Goal: Transaction & Acquisition: Purchase product/service

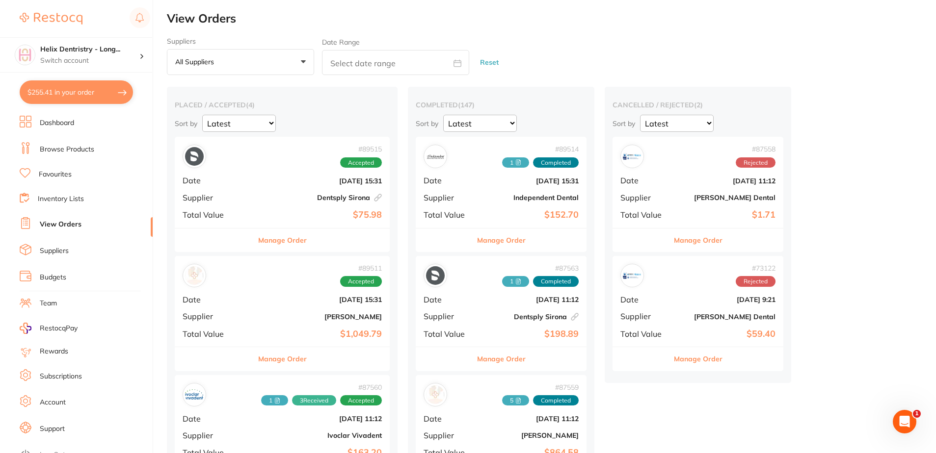
click at [101, 93] on button "$255.41 in your order" at bounding box center [76, 92] width 113 height 24
checkbox input "true"
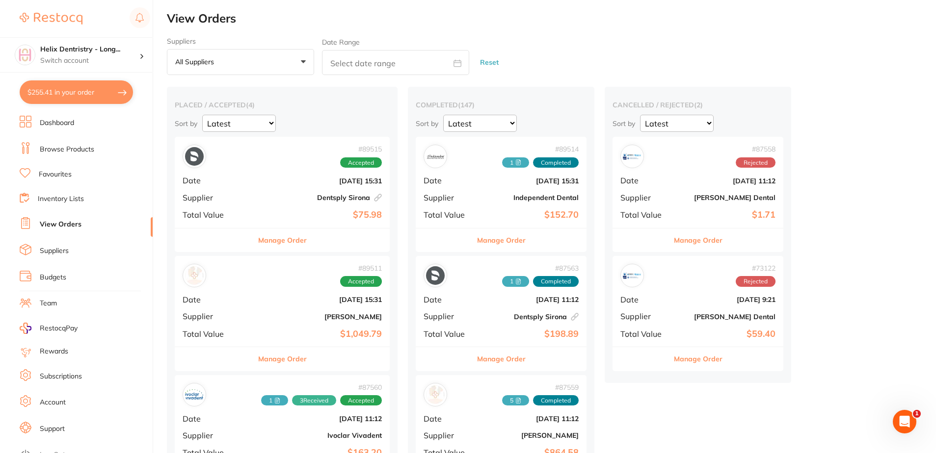
checkbox input "true"
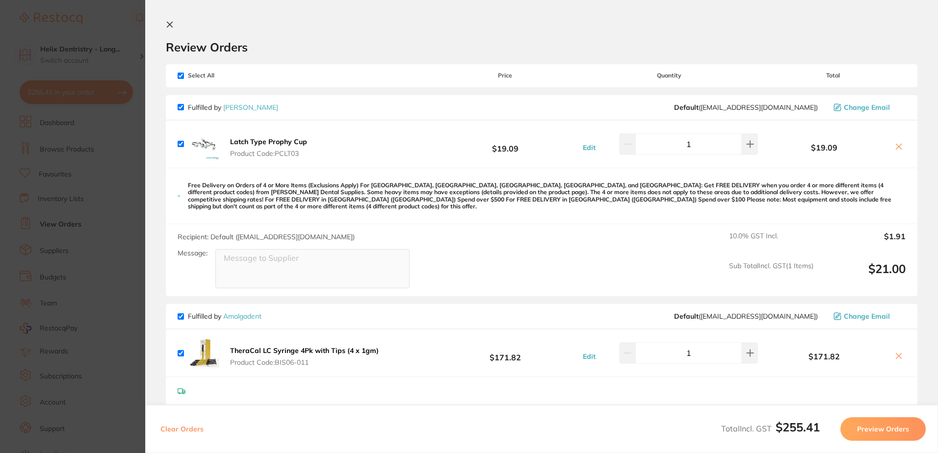
click at [127, 149] on section "Update RRP Set your pre negotiated price for this item. Item Agreed RRP (excl. …" at bounding box center [469, 226] width 938 height 453
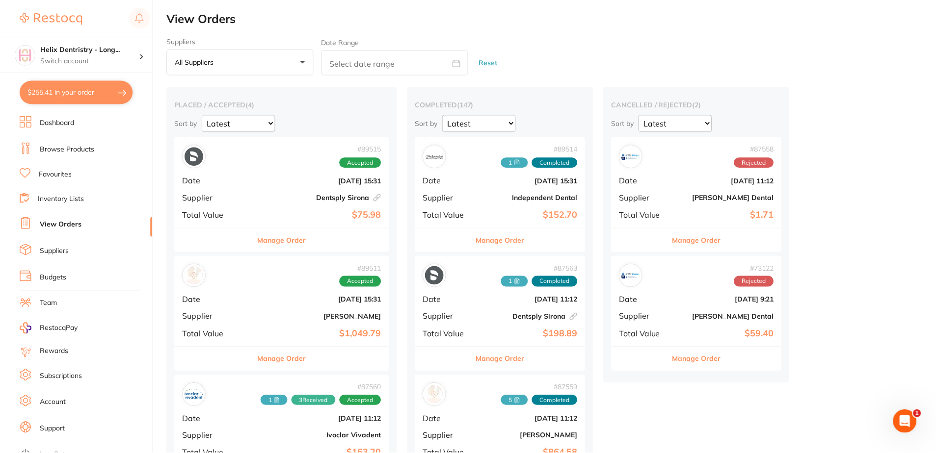
scroll to position [0, 0]
click at [291, 314] on b "[PERSON_NAME]" at bounding box center [318, 317] width 128 height 8
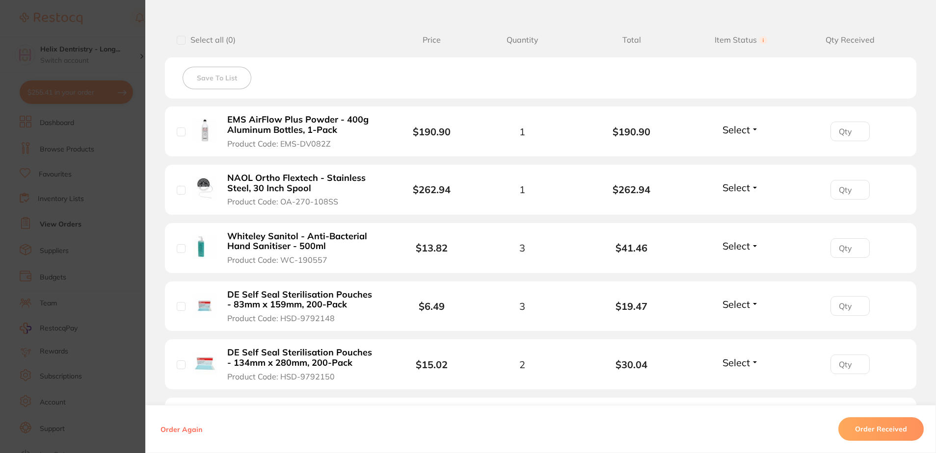
scroll to position [216, 0]
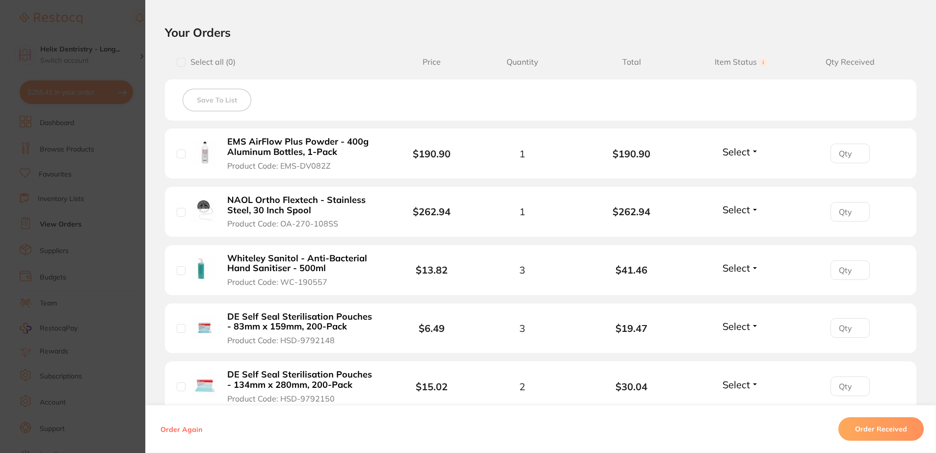
click at [116, 187] on section "Order ID: Restocq- 89511 Order Information Accepted Order Order Date [DATE] 15:…" at bounding box center [468, 226] width 936 height 453
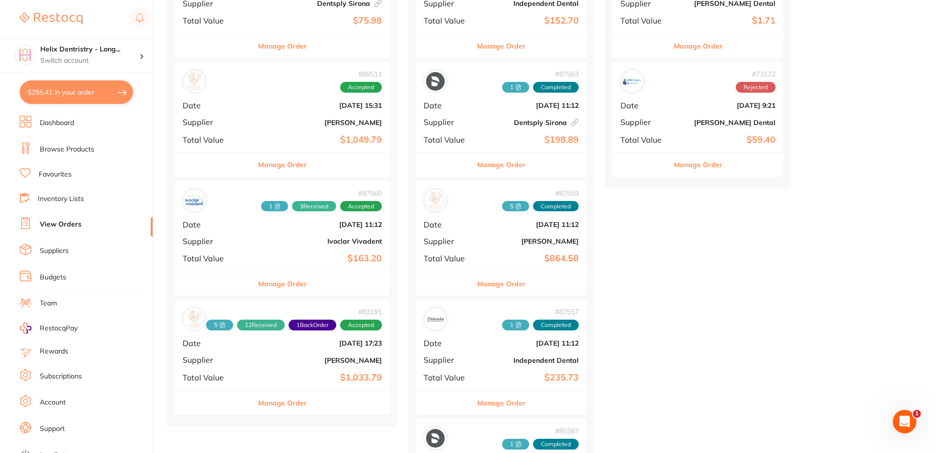
scroll to position [197, 0]
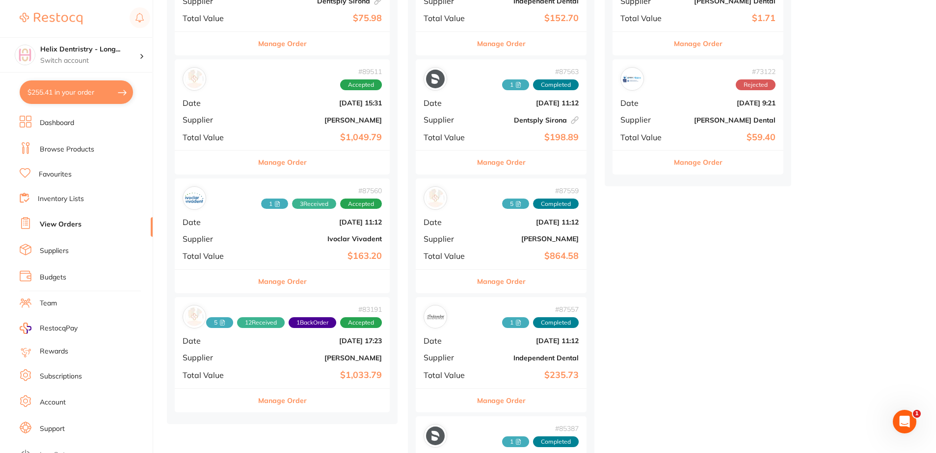
click at [272, 231] on div "# 87560 1 3 Received Accepted Date [DATE] 11:12 Supplier Ivoclar Vivadent Total…" at bounding box center [282, 224] width 215 height 91
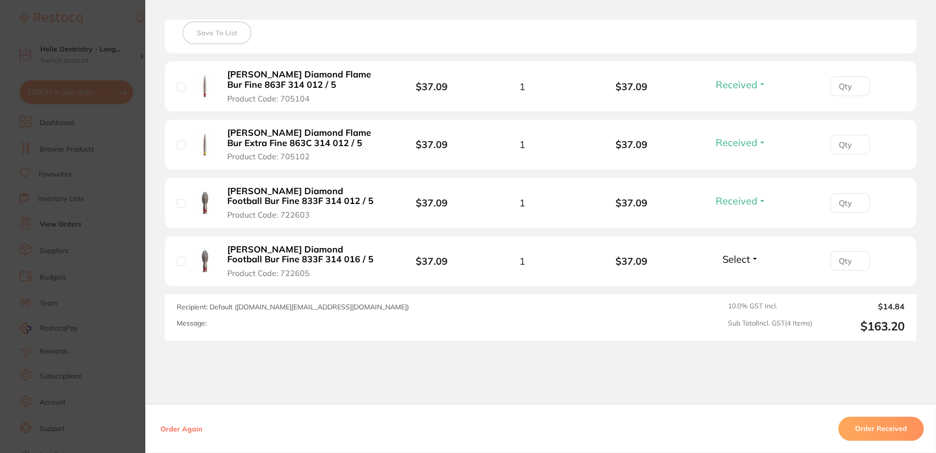
scroll to position [294, 0]
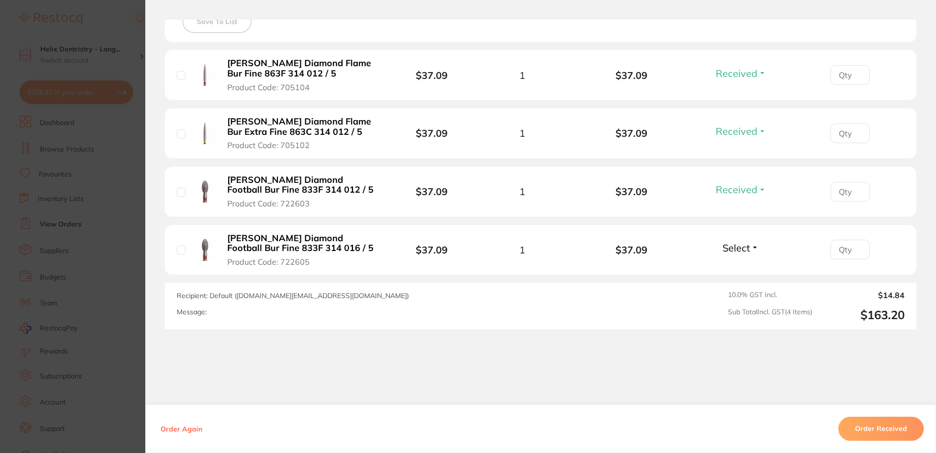
click at [133, 253] on section "Order ID: Restocq- 87560 Order Information 3 Received Accepted Order Order Date…" at bounding box center [468, 226] width 936 height 453
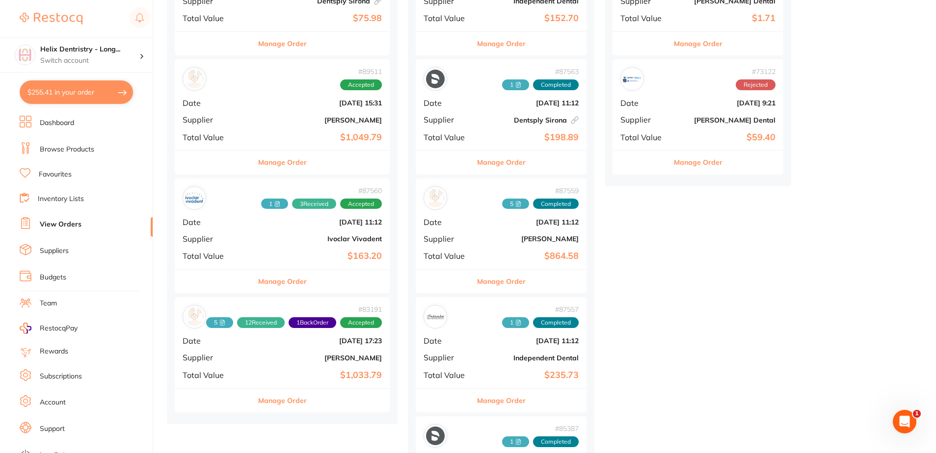
click at [311, 357] on b "[PERSON_NAME]" at bounding box center [318, 358] width 128 height 8
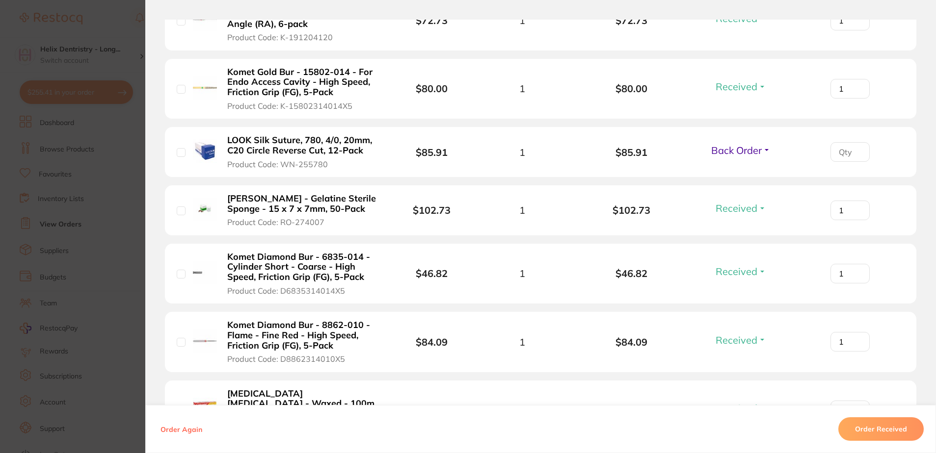
scroll to position [883, 0]
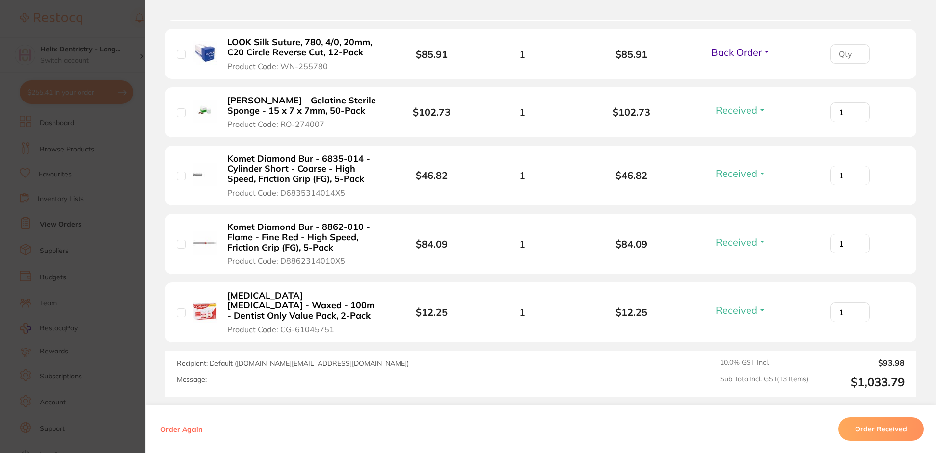
click at [98, 230] on section "Order ID: Restocq- 83191 Order Information 12 Received 1 Back Order Accepted Or…" at bounding box center [468, 226] width 936 height 453
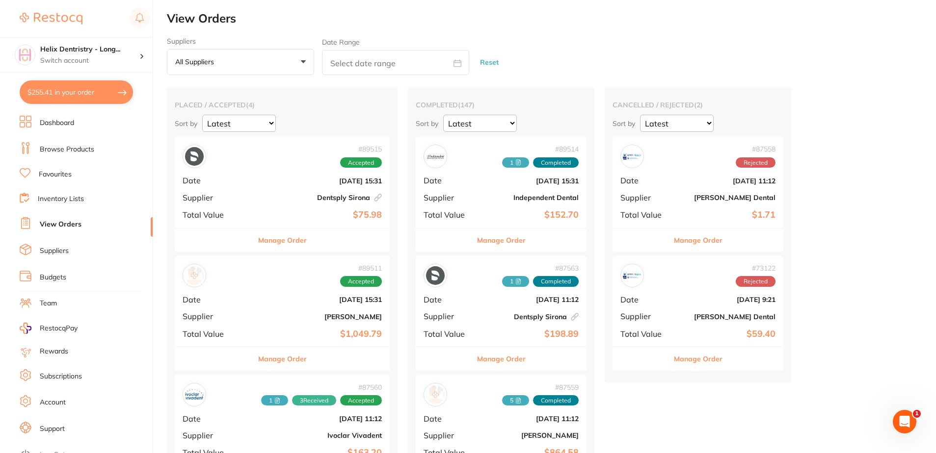
click at [97, 90] on button "$255.41 in your order" at bounding box center [76, 92] width 113 height 24
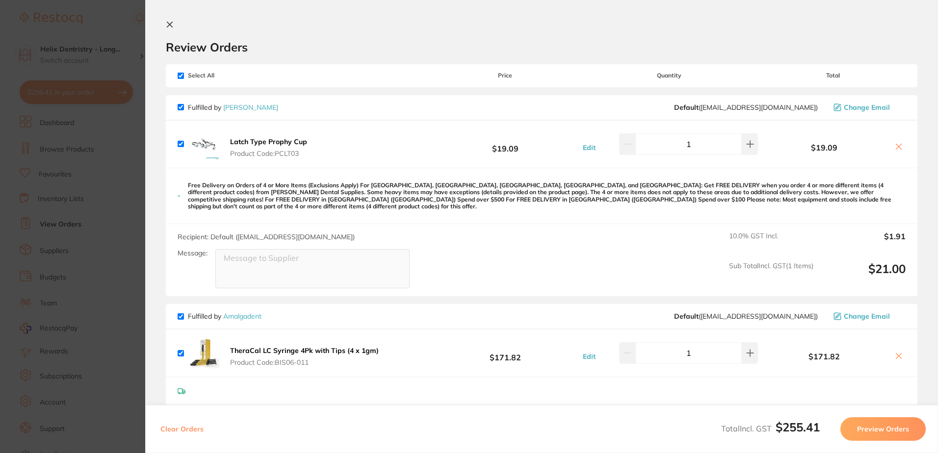
click at [105, 145] on section "Update RRP Set your pre negotiated price for this item. Item Agreed RRP (excl. …" at bounding box center [469, 226] width 938 height 453
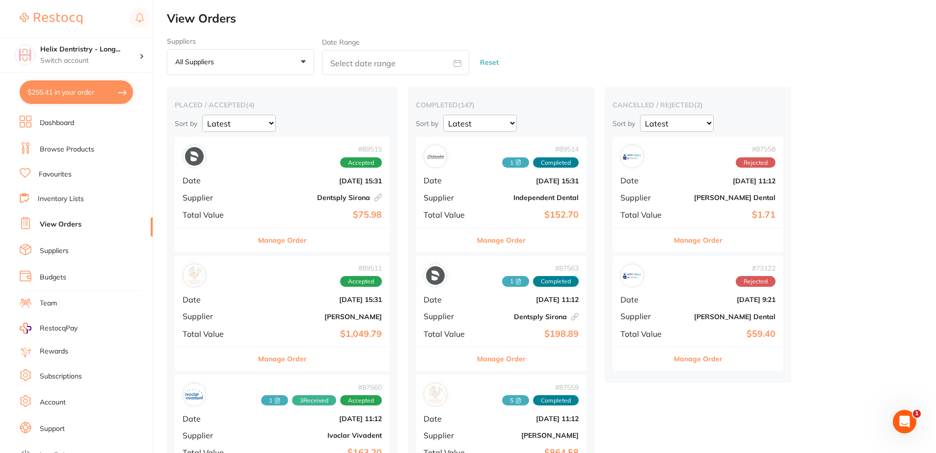
click at [71, 146] on link "Browse Products" at bounding box center [67, 150] width 54 height 10
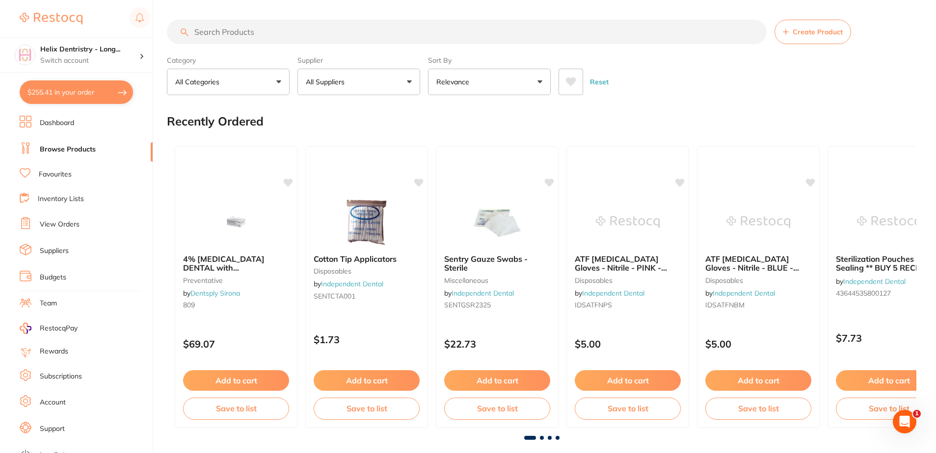
click at [274, 35] on input "search" at bounding box center [467, 32] width 600 height 25
type input "paper towel"
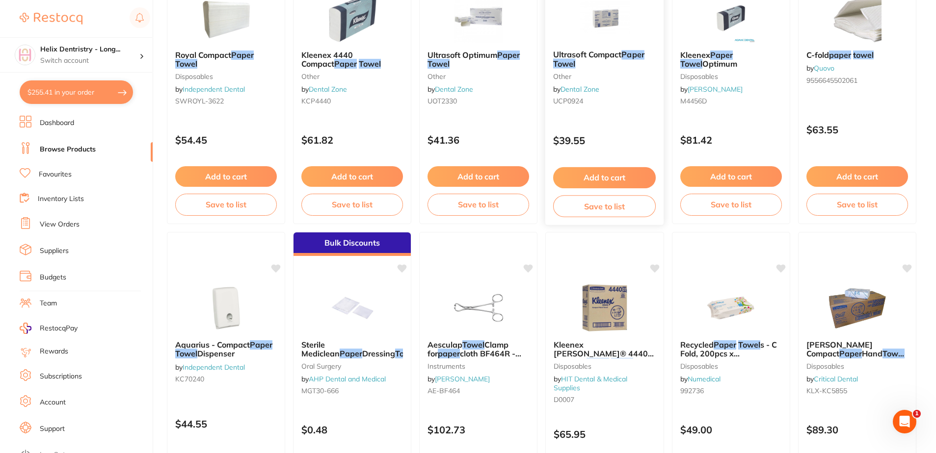
click at [602, 172] on button "Add to cart" at bounding box center [604, 177] width 103 height 21
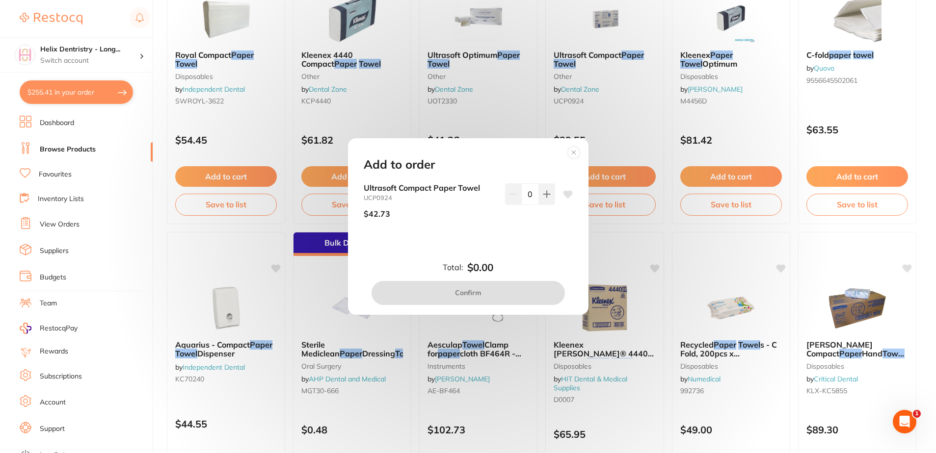
click at [552, 192] on div "Ultrasoft Compact Paper Towel UCP0924 $42.73 0" at bounding box center [468, 205] width 209 height 43
click at [550, 198] on button at bounding box center [547, 195] width 16 height 22
type input "1"
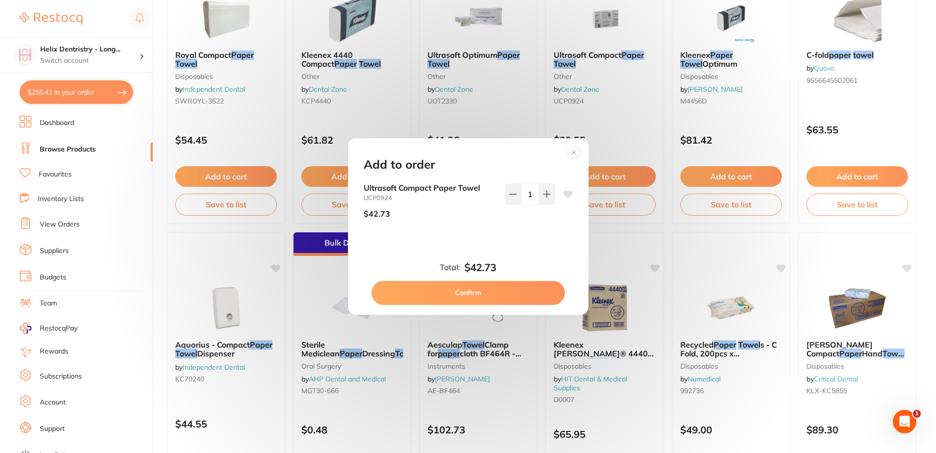
click at [456, 288] on button "Confirm" at bounding box center [467, 293] width 193 height 24
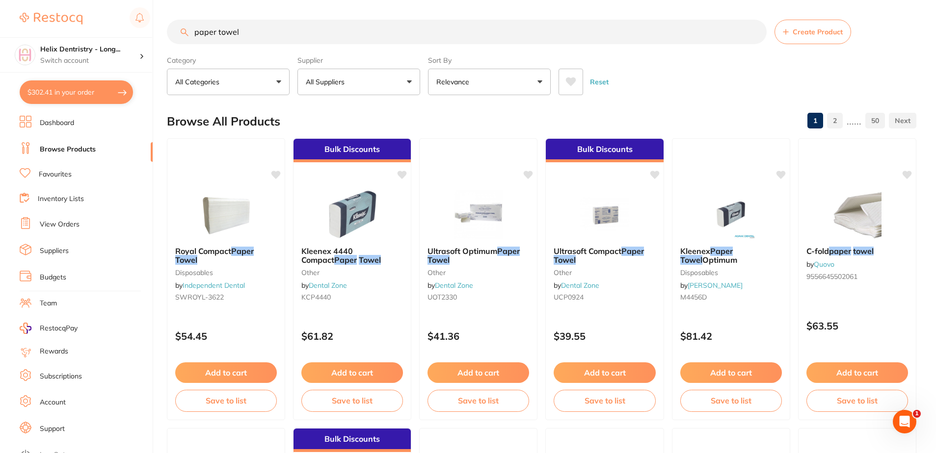
click at [101, 89] on button "$302.41 in your order" at bounding box center [76, 92] width 113 height 24
checkbox input "true"
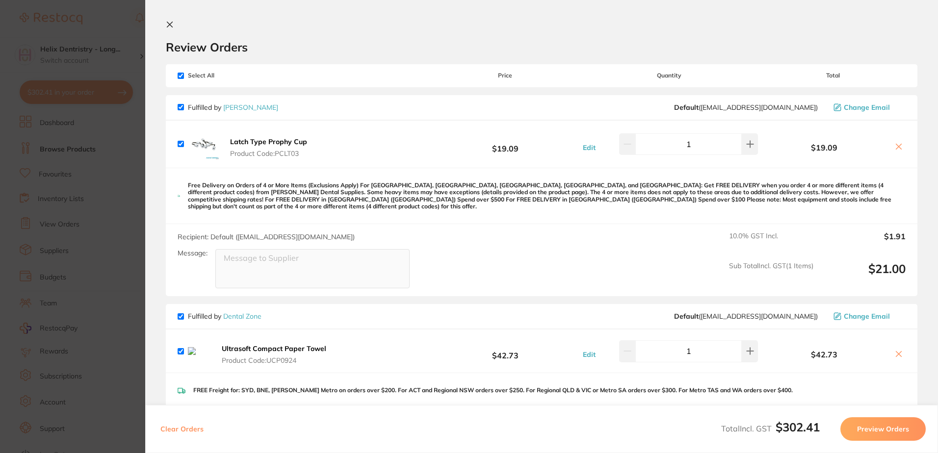
click at [899, 351] on icon at bounding box center [898, 353] width 5 height 5
click at [105, 233] on section "Update RRP Set your pre negotiated price for this item. Item Agreed RRP (excl. …" at bounding box center [469, 226] width 938 height 453
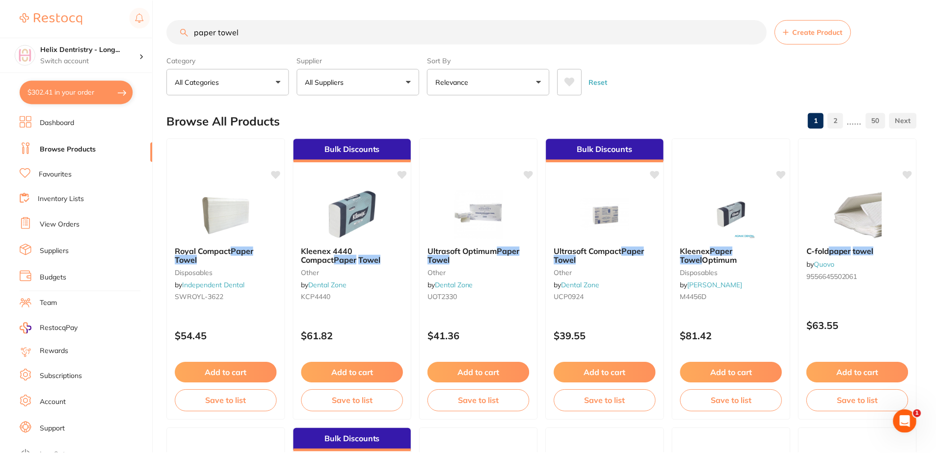
scroll to position [0, 0]
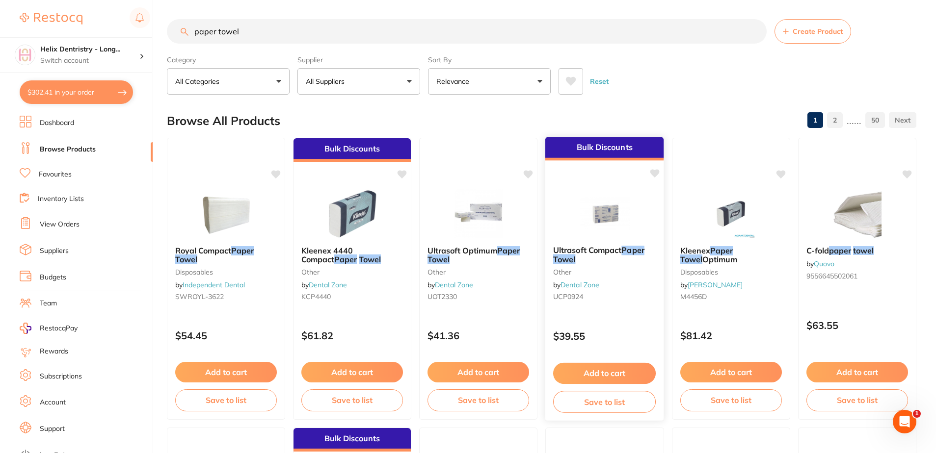
click at [604, 369] on button "Add to cart" at bounding box center [604, 373] width 103 height 21
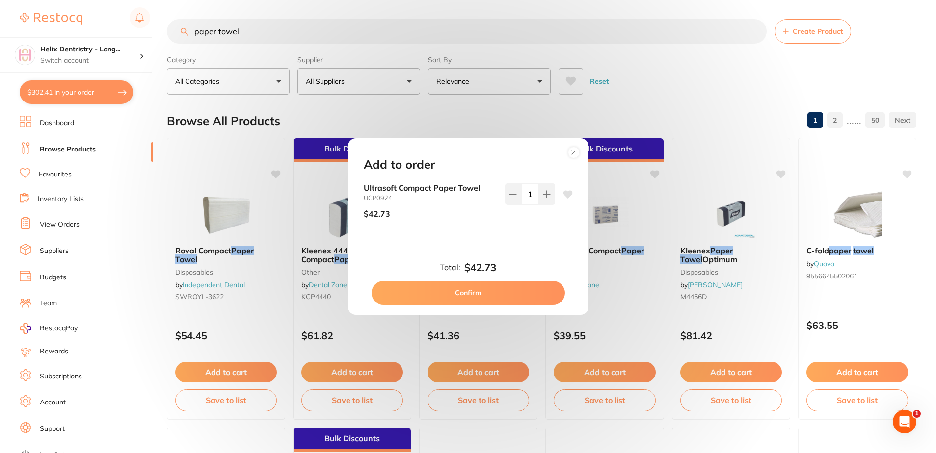
scroll to position [0, 0]
click at [499, 290] on button "Confirm" at bounding box center [467, 293] width 193 height 24
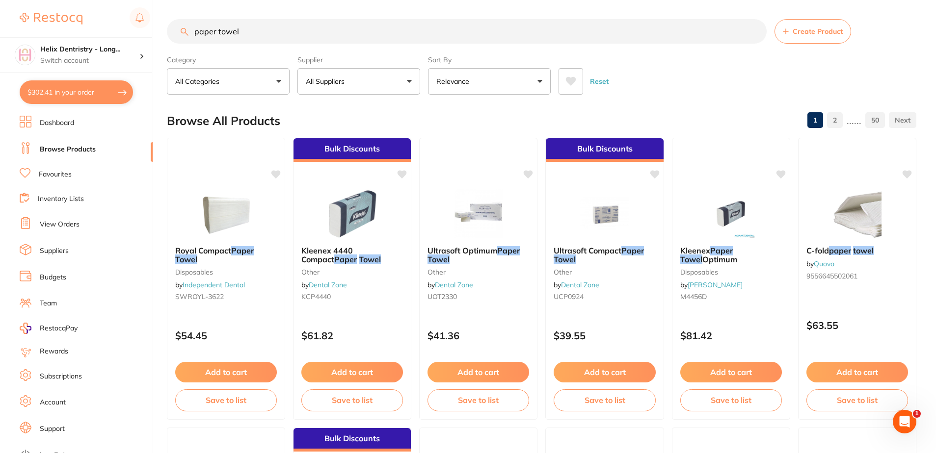
click at [59, 87] on button "$302.41 in your order" at bounding box center [76, 92] width 113 height 24
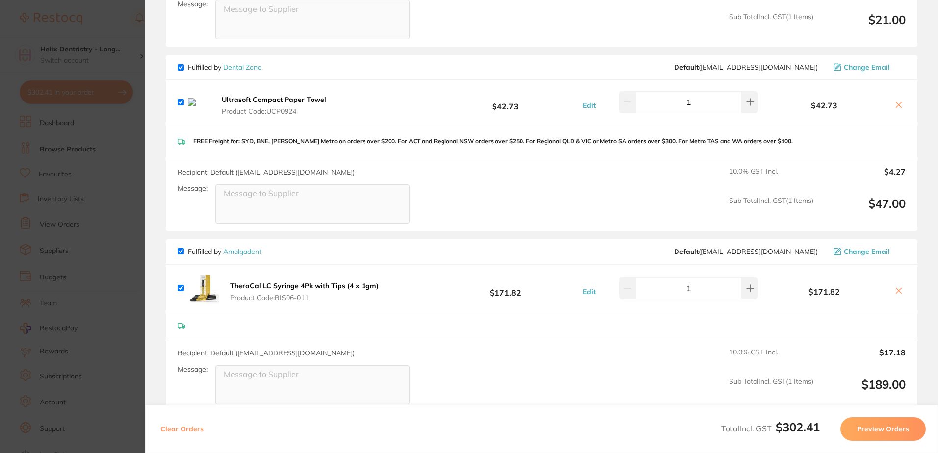
scroll to position [245, 0]
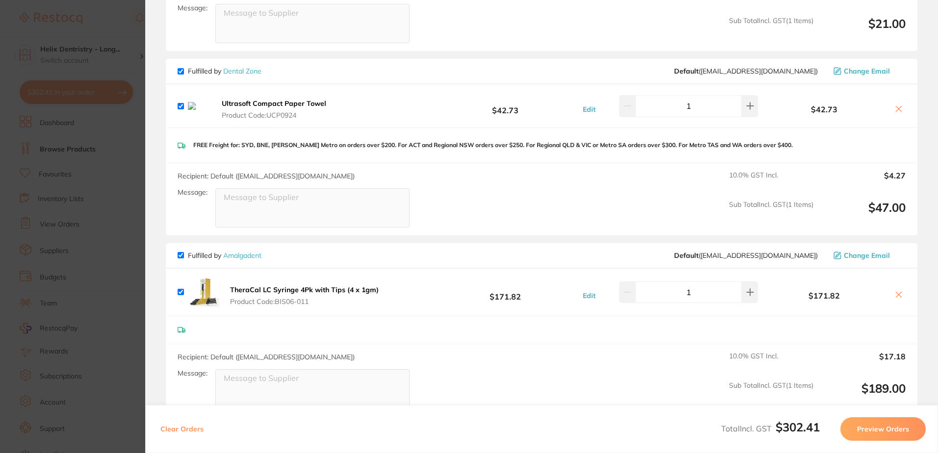
click at [896, 105] on icon at bounding box center [899, 109] width 8 height 8
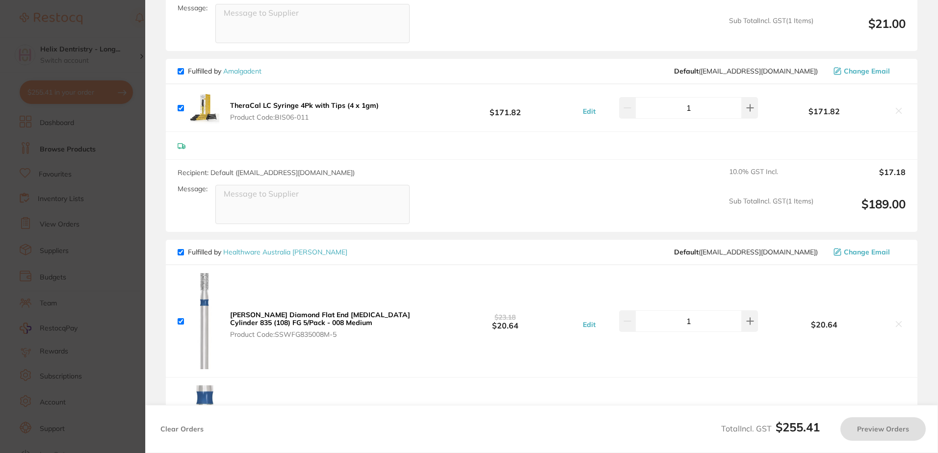
checkbox input "true"
click at [82, 194] on section "Update RRP Set your pre negotiated price for this item. Item Agreed RRP (excl. …" at bounding box center [469, 226] width 938 height 453
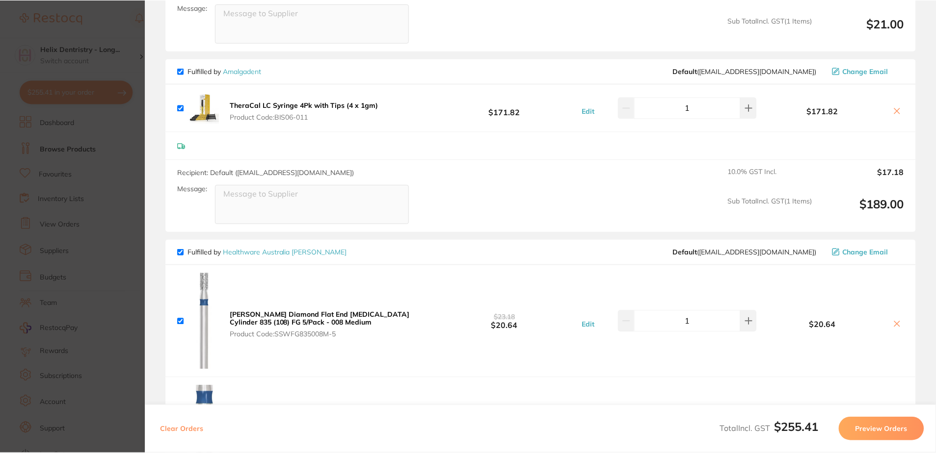
scroll to position [0, 0]
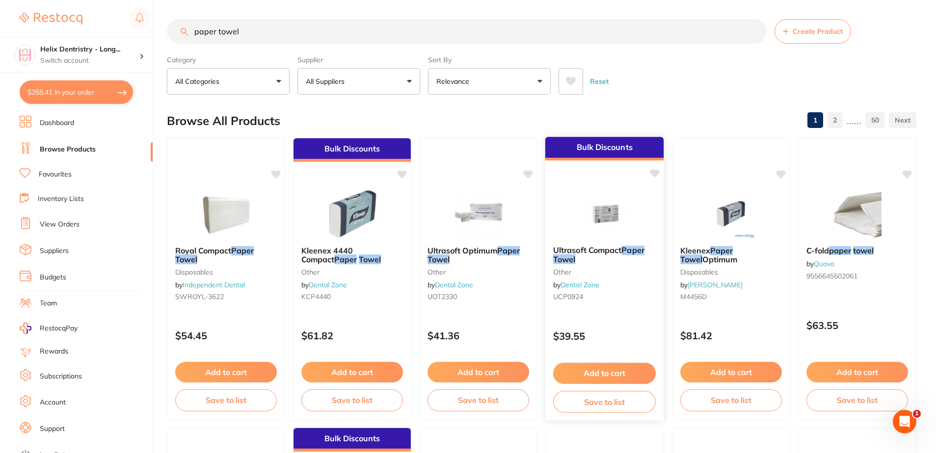
click at [603, 371] on button "Add to cart" at bounding box center [604, 373] width 103 height 21
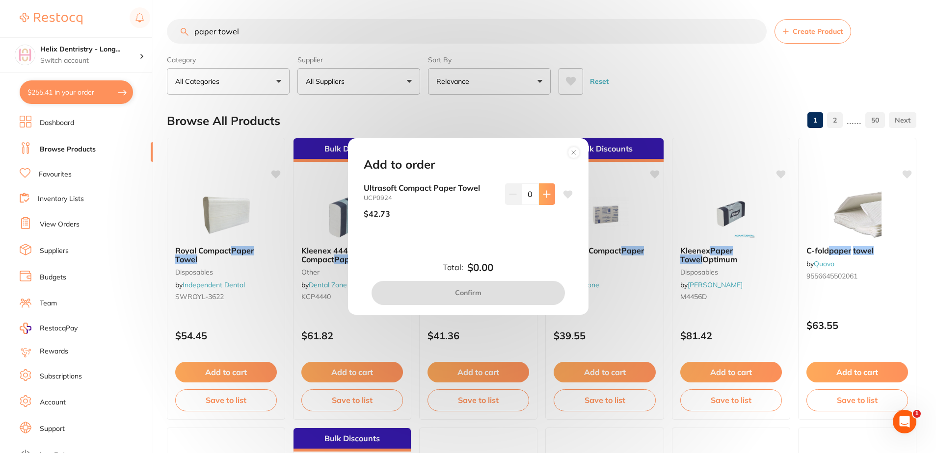
scroll to position [0, 0]
click at [546, 191] on icon at bounding box center [547, 194] width 8 height 8
type input "1"
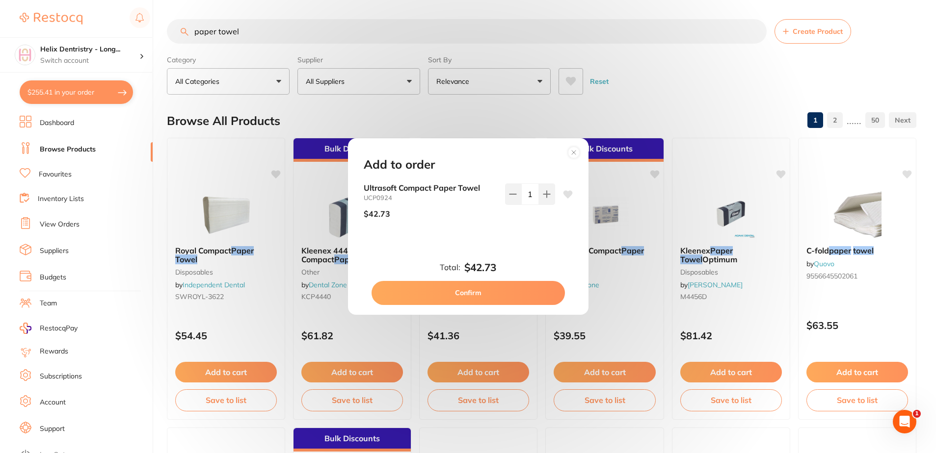
click at [480, 292] on button "Confirm" at bounding box center [467, 293] width 193 height 24
checkbox input "false"
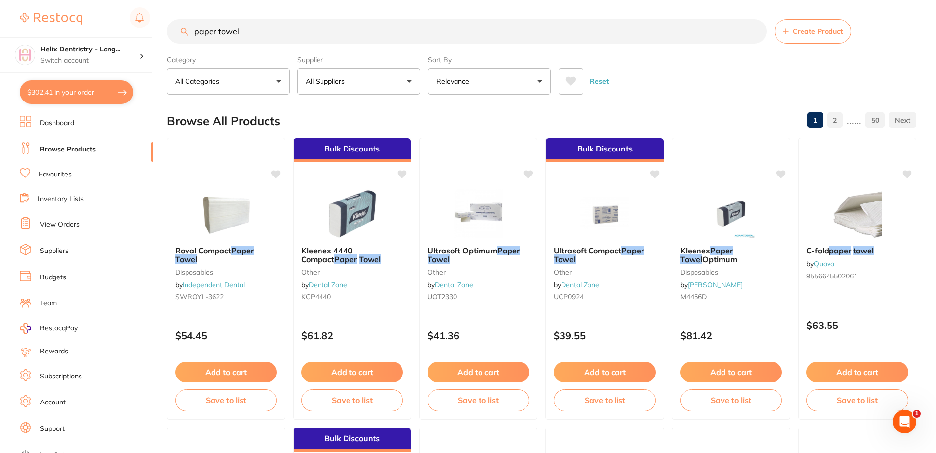
click at [256, 33] on input "paper towel" at bounding box center [467, 31] width 600 height 25
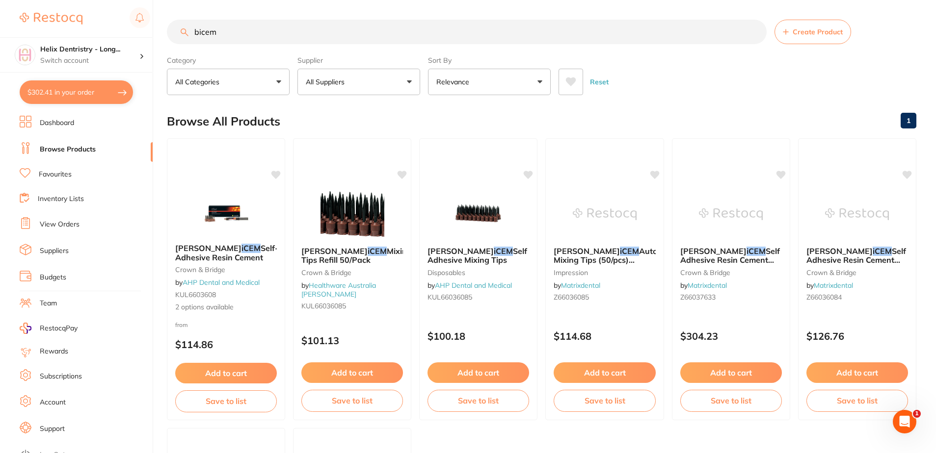
click at [318, 111] on div "Browse All Products 1" at bounding box center [541, 121] width 749 height 33
click at [202, 30] on input "bicem" at bounding box center [467, 32] width 600 height 25
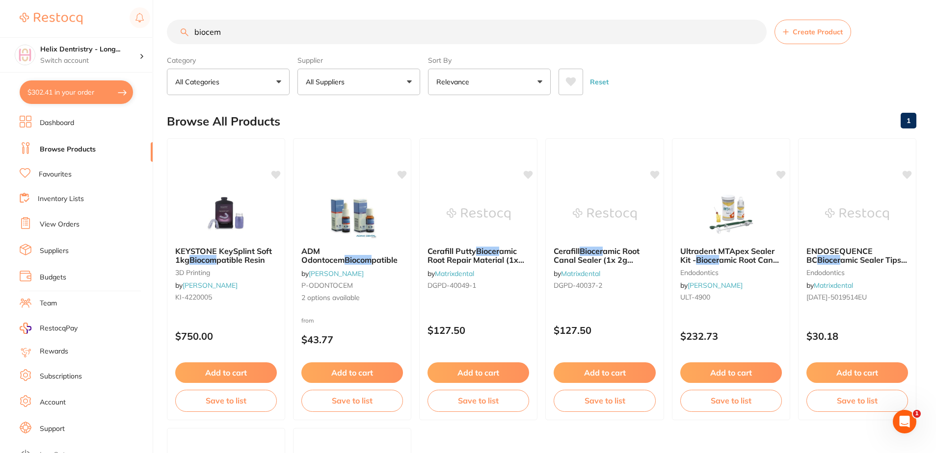
click at [272, 33] on input "biocem" at bounding box center [467, 32] width 600 height 25
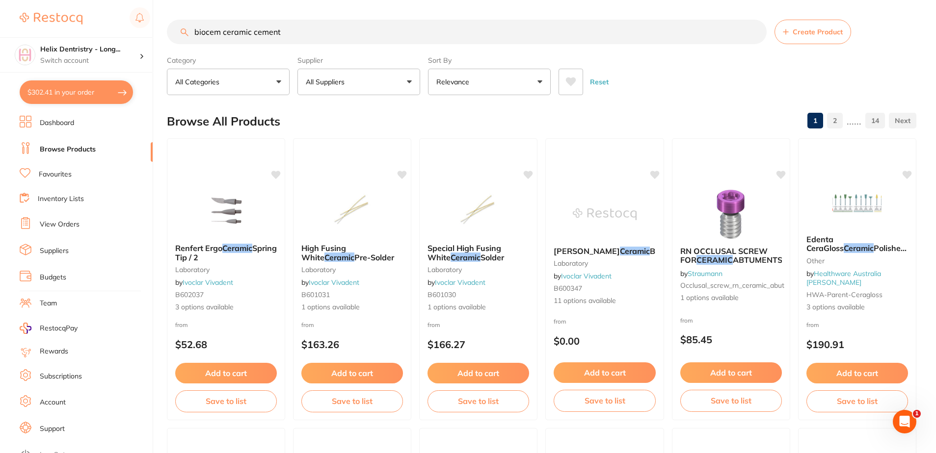
type input "biocem ceramic cement"
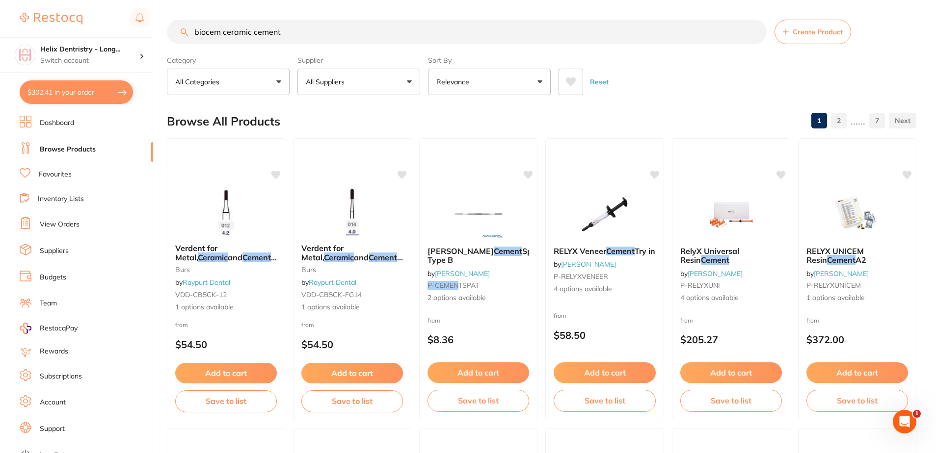
click at [301, 34] on input "biocem ceramic cement" at bounding box center [467, 32] width 600 height 25
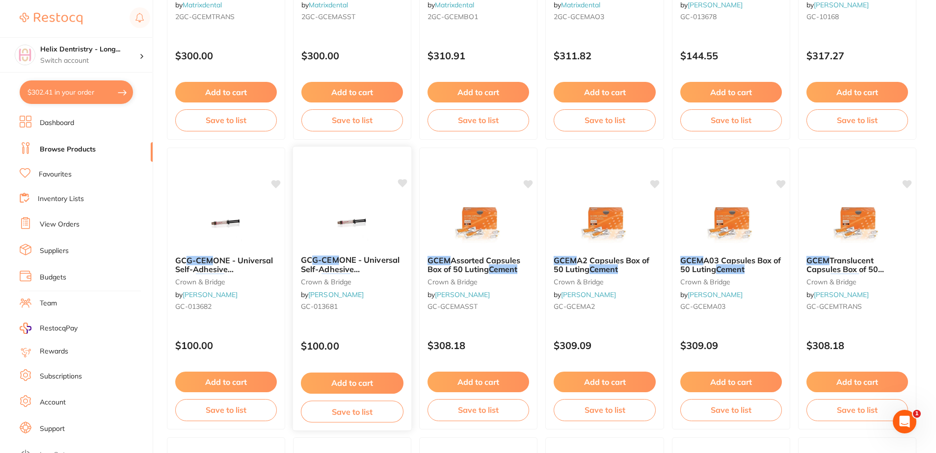
scroll to position [589, 0]
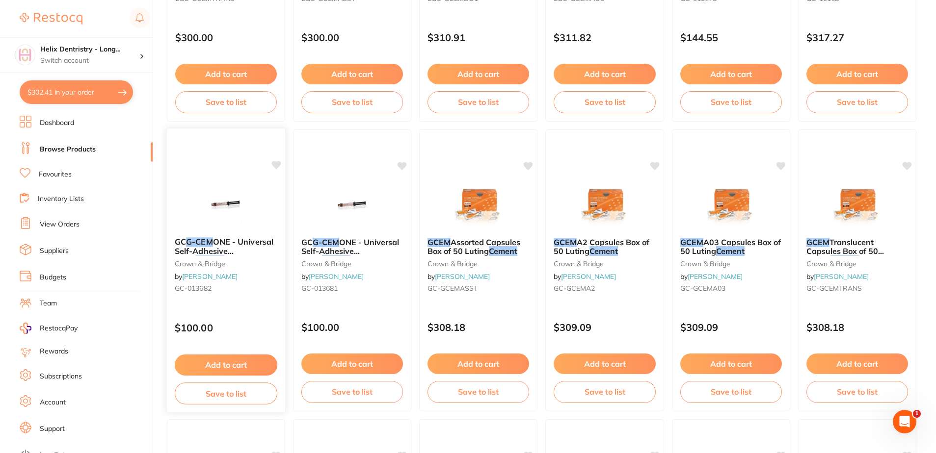
type input "gcem cement"
click at [212, 247] on span "ONE - Universal Self-Adhesive Resin" at bounding box center [224, 251] width 98 height 28
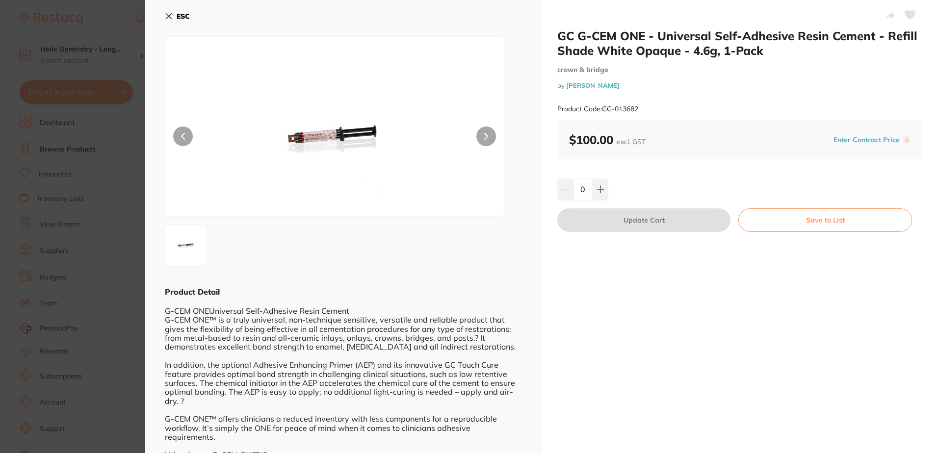
click at [100, 160] on section "GC G-CEM ONE - Universal Self-Adhesive Resin Cement - Refill Shade White Opaque…" at bounding box center [469, 226] width 938 height 453
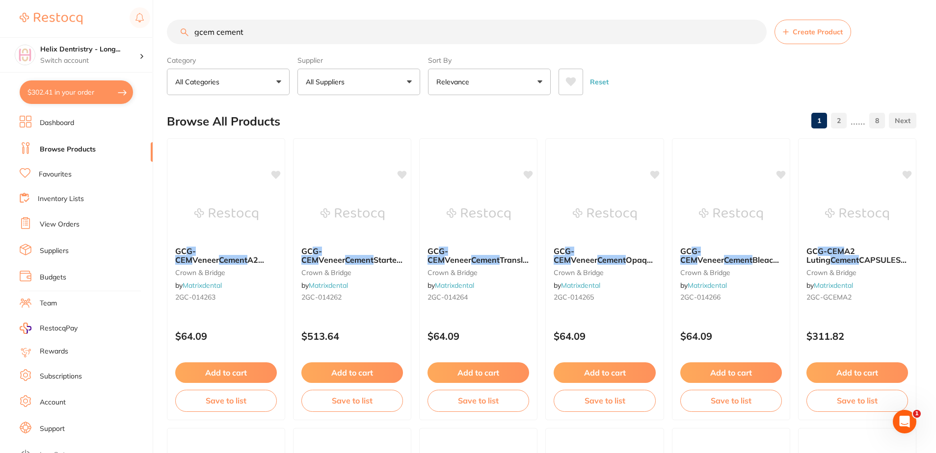
click at [257, 35] on input "gcem cement" at bounding box center [467, 32] width 600 height 25
click at [256, 35] on input "gcem cement" at bounding box center [467, 32] width 600 height 25
type input "prevent seal"
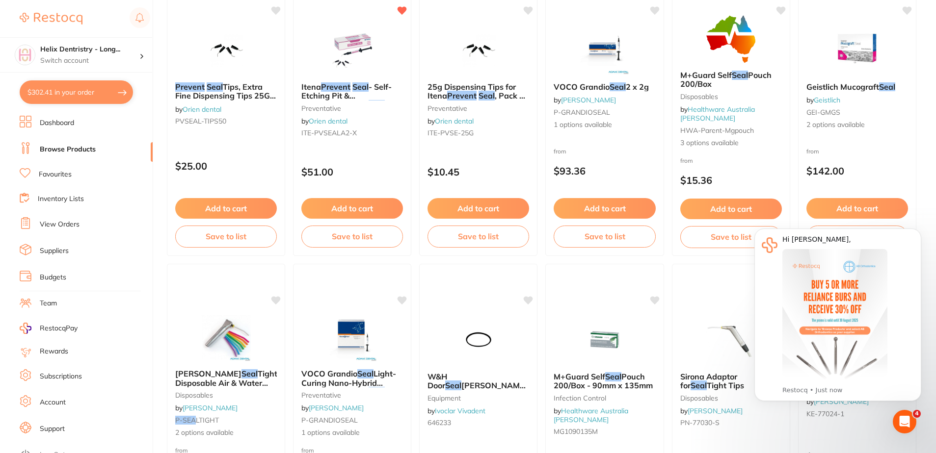
scroll to position [147, 0]
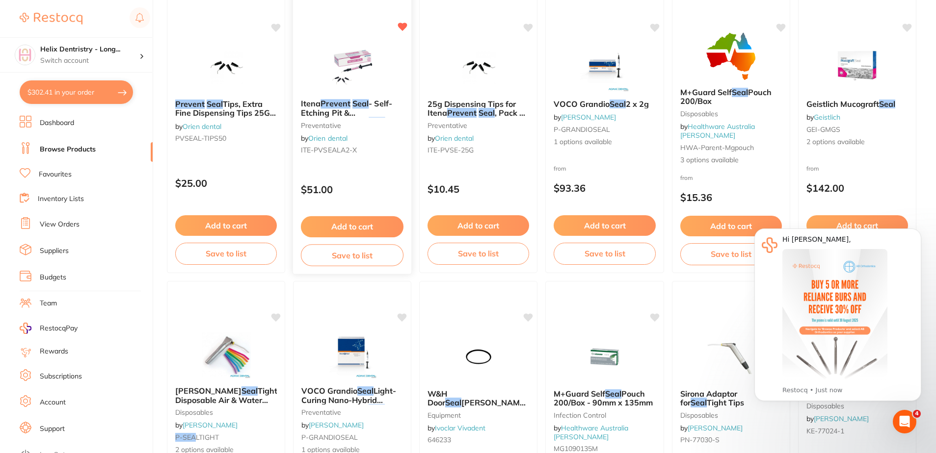
click at [353, 222] on button "Add to cart" at bounding box center [352, 226] width 103 height 21
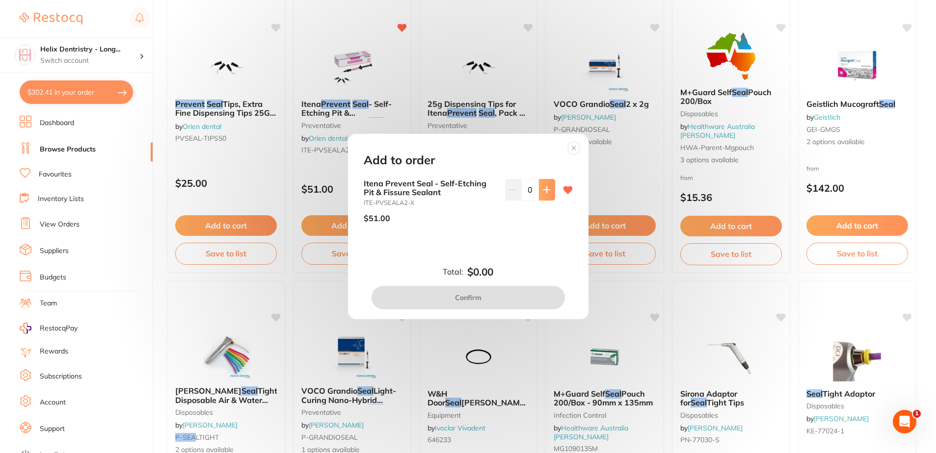
scroll to position [0, 0]
click at [548, 183] on button at bounding box center [547, 190] width 16 height 22
type input "1"
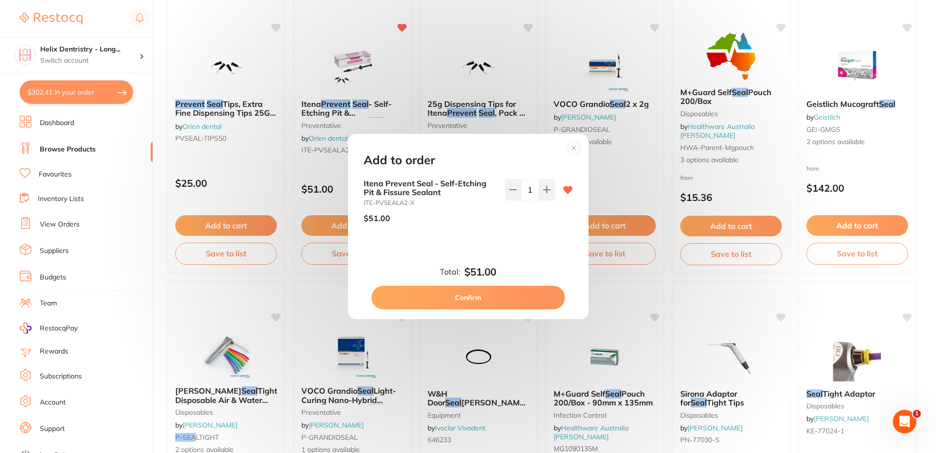
click at [495, 298] on button "Confirm" at bounding box center [467, 298] width 193 height 24
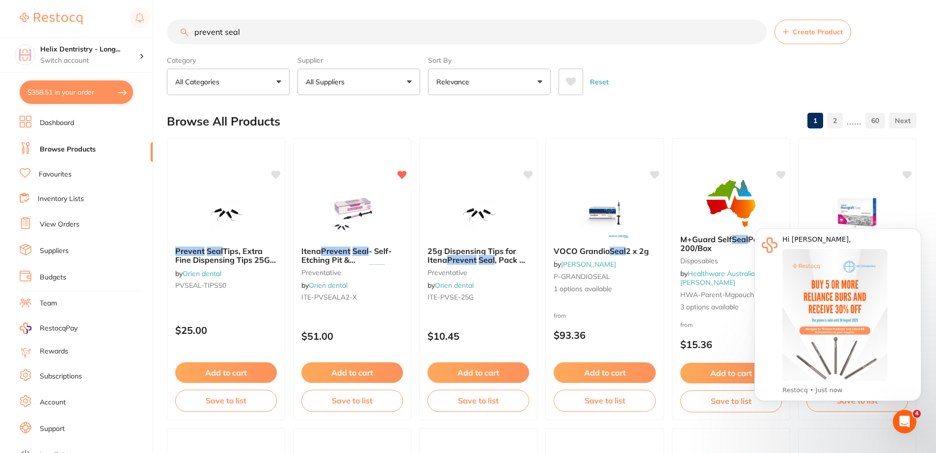
click at [276, 30] on input "prevent seal" at bounding box center [467, 32] width 600 height 25
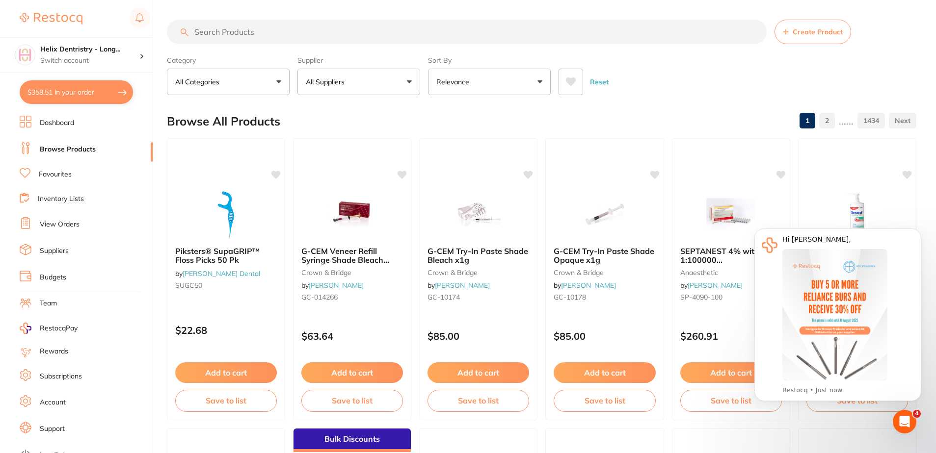
click at [354, 210] on img at bounding box center [352, 214] width 64 height 49
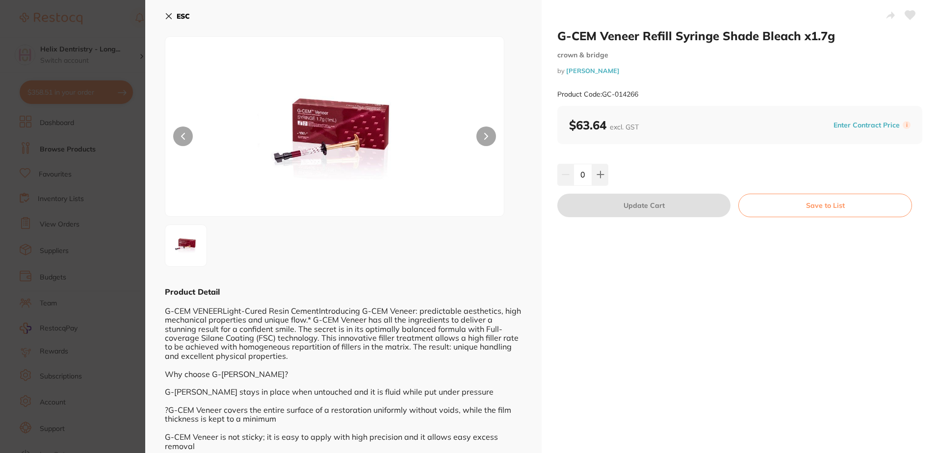
click at [79, 69] on section "G-CEM Veneer Refill Syringe Shade Bleach x1.7g crown & bridge by [PERSON_NAME] …" at bounding box center [469, 226] width 938 height 453
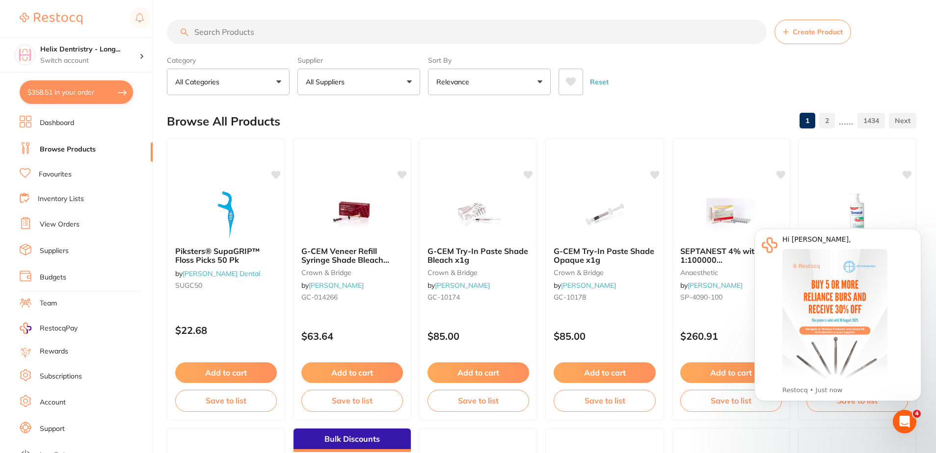
click at [259, 31] on input "search" at bounding box center [467, 32] width 600 height 25
type input "prevent seal"
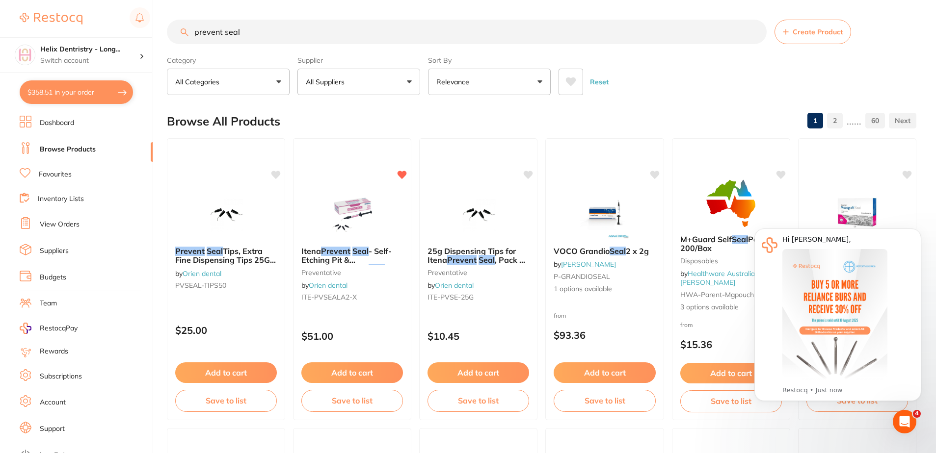
click at [258, 32] on input "prevent seal" at bounding box center [467, 32] width 600 height 25
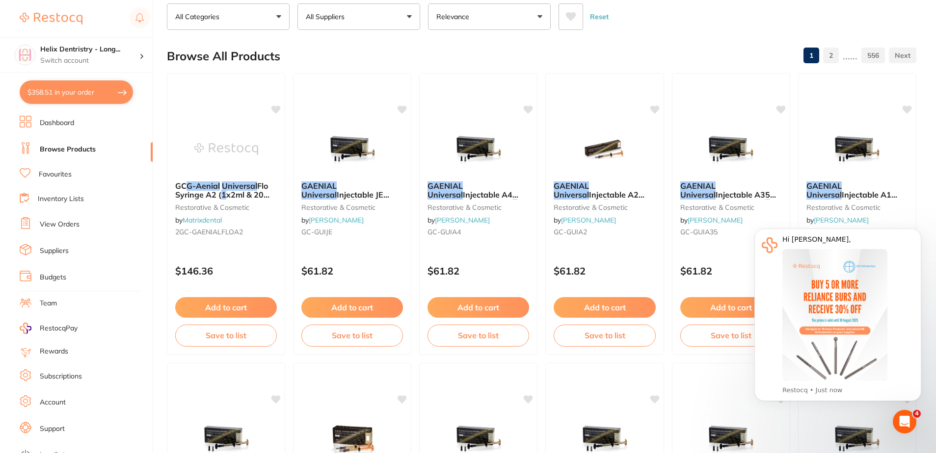
scroll to position [98, 0]
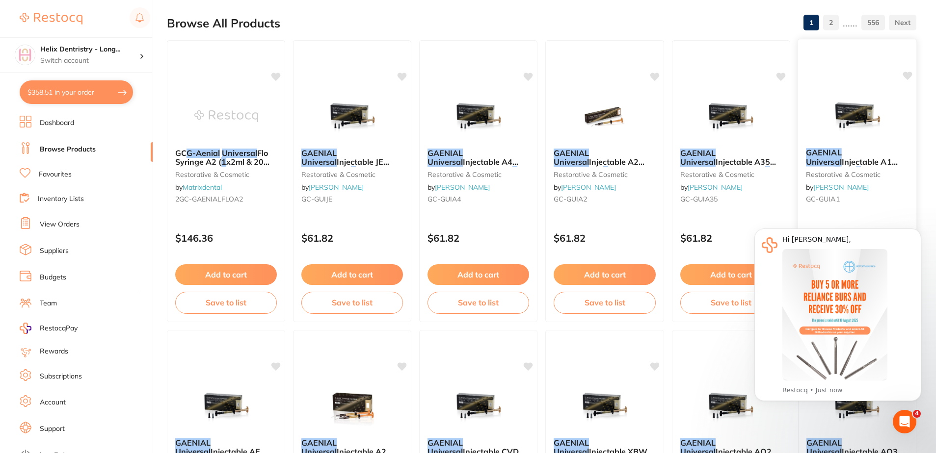
type input "geanuial universal 1"
click at [850, 108] on img at bounding box center [857, 116] width 64 height 50
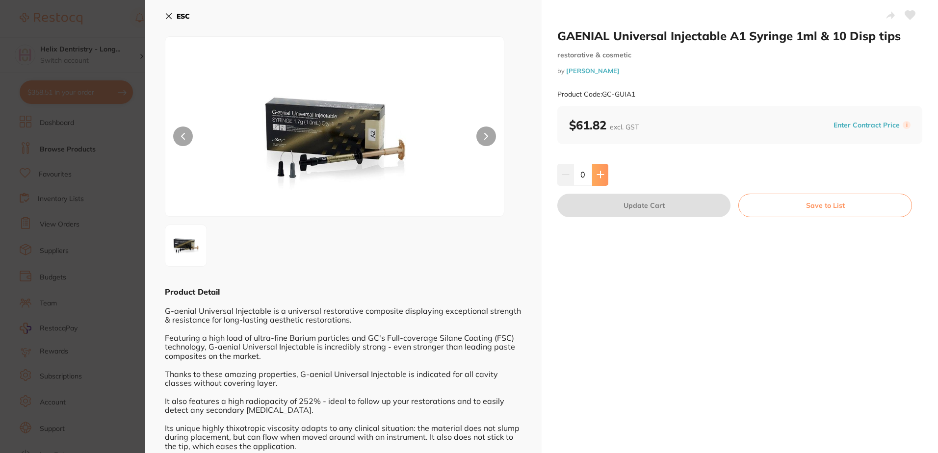
click at [595, 170] on button at bounding box center [600, 175] width 16 height 22
type input "1"
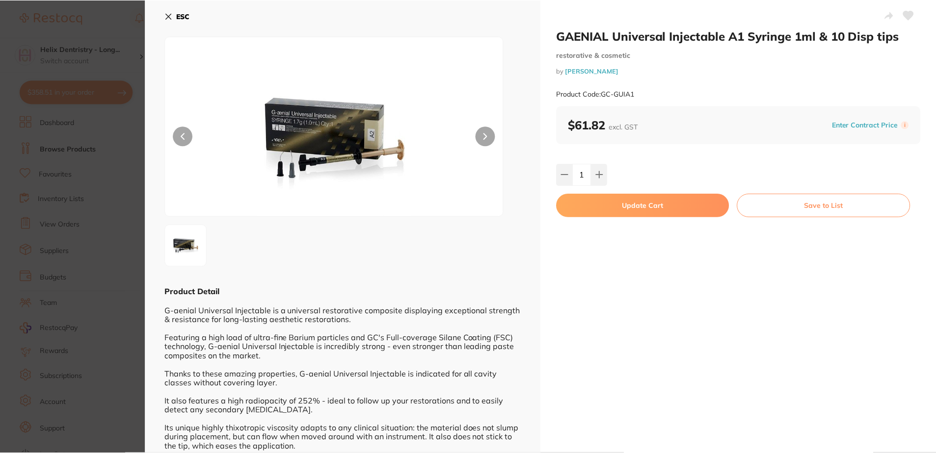
scroll to position [98, 0]
click at [636, 201] on button "Update Cart" at bounding box center [642, 206] width 173 height 24
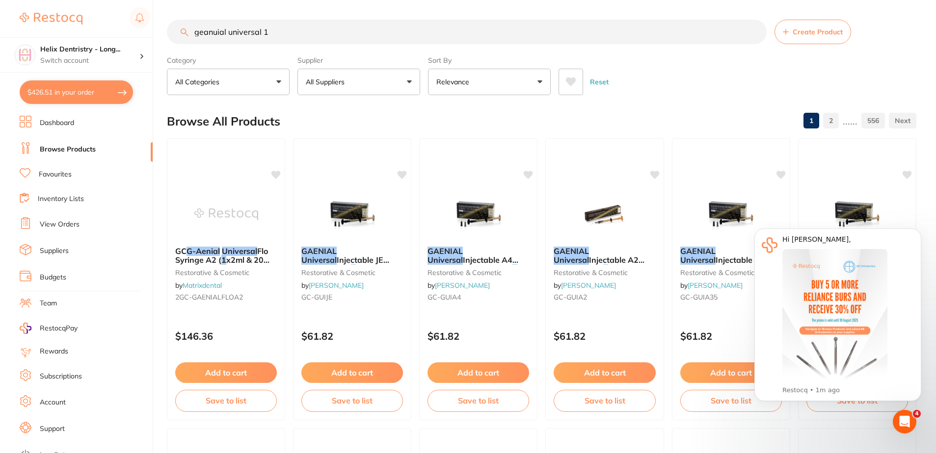
click at [317, 33] on input "geanuial universal 1" at bounding box center [467, 32] width 600 height 25
click at [316, 33] on input "geanuial universal 1" at bounding box center [467, 32] width 600 height 25
type input "articulating paper"
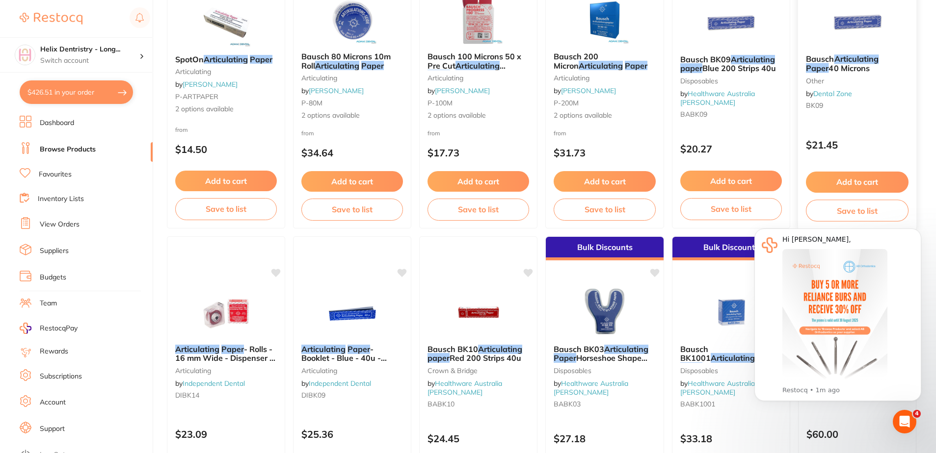
scroll to position [1079, 0]
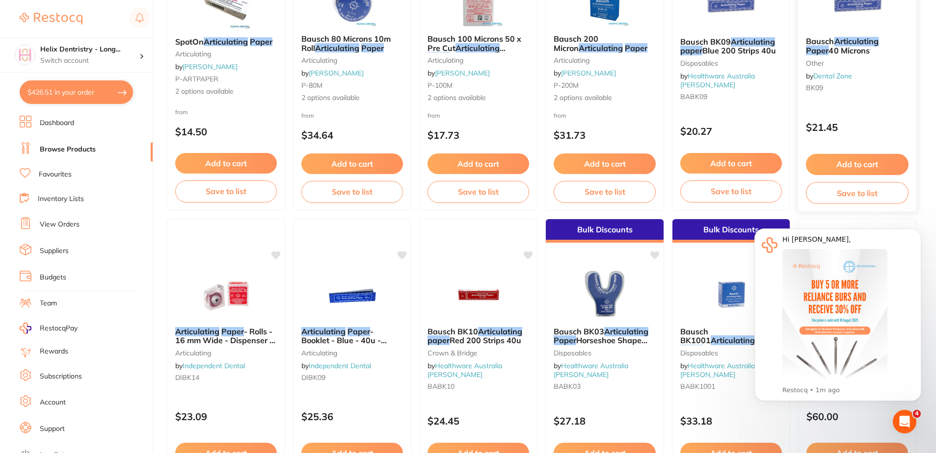
click at [860, 161] on button "Add to cart" at bounding box center [857, 164] width 103 height 21
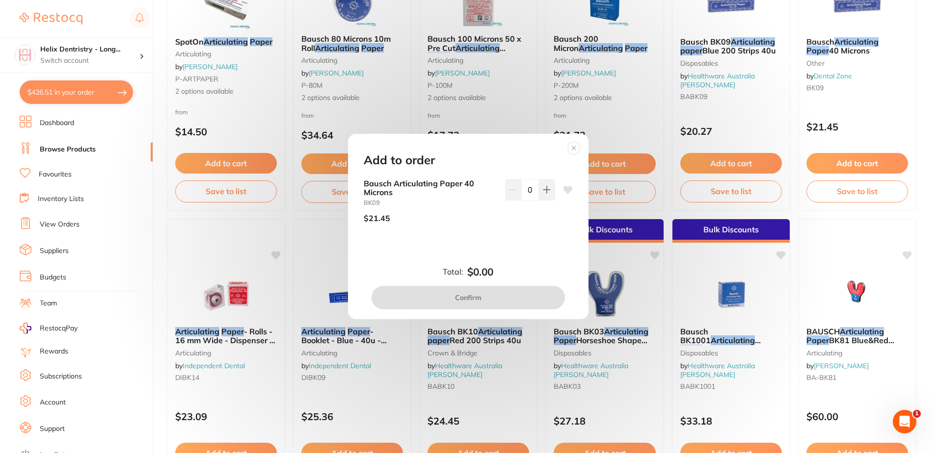
scroll to position [0, 0]
click at [549, 177] on div "Add to order Bausch Articulating Paper 40 Microns BK09 $21.45 0 Total: $0.00 Co…" at bounding box center [468, 226] width 240 height 185
click at [540, 190] on button at bounding box center [547, 190] width 16 height 22
type input "1"
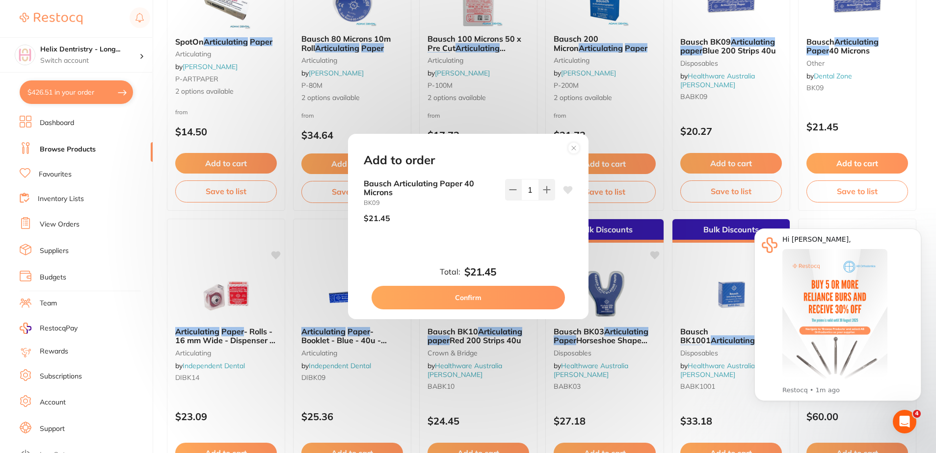
click at [462, 299] on button "Confirm" at bounding box center [467, 298] width 193 height 24
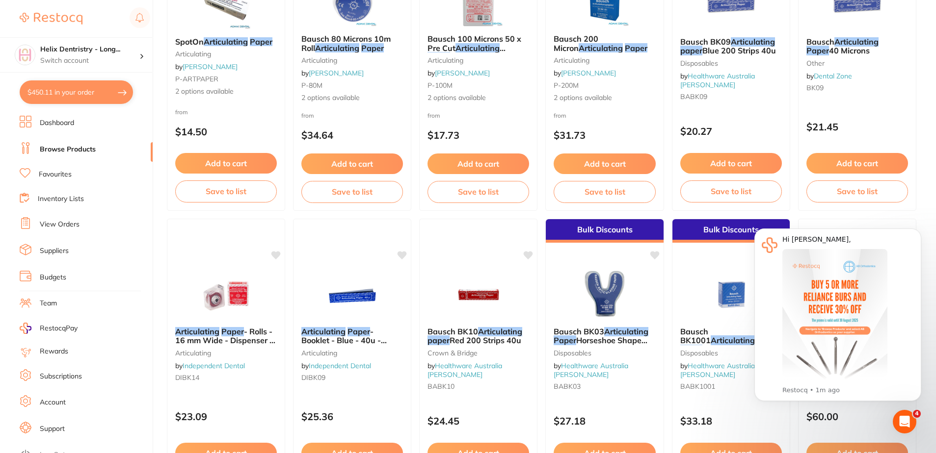
click at [88, 98] on button "$450.11 in your order" at bounding box center [76, 92] width 113 height 24
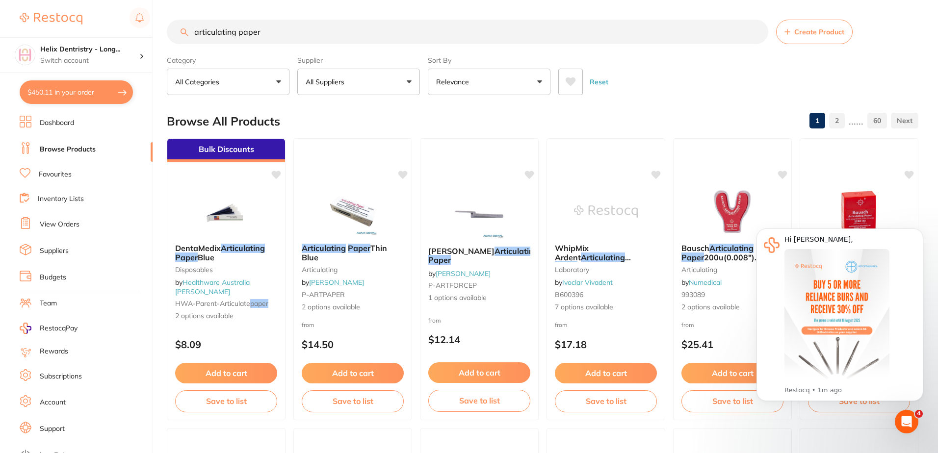
checkbox input "true"
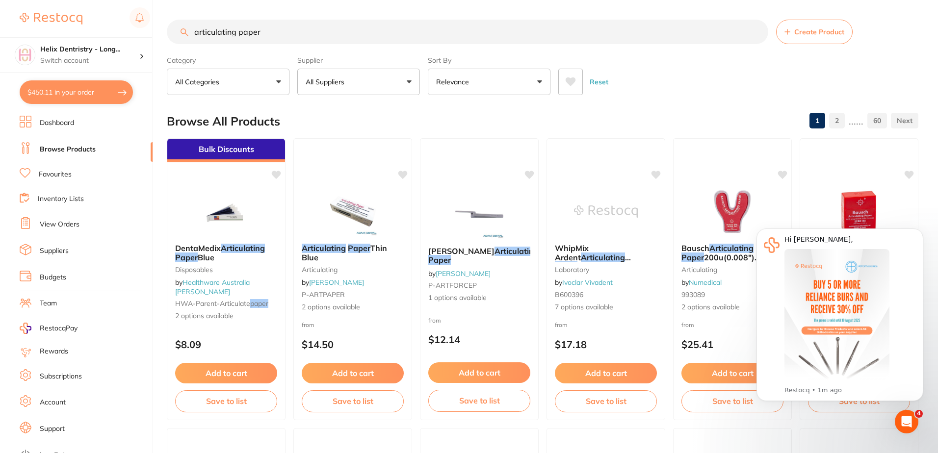
checkbox input "true"
